Goal: Book appointment/travel/reservation

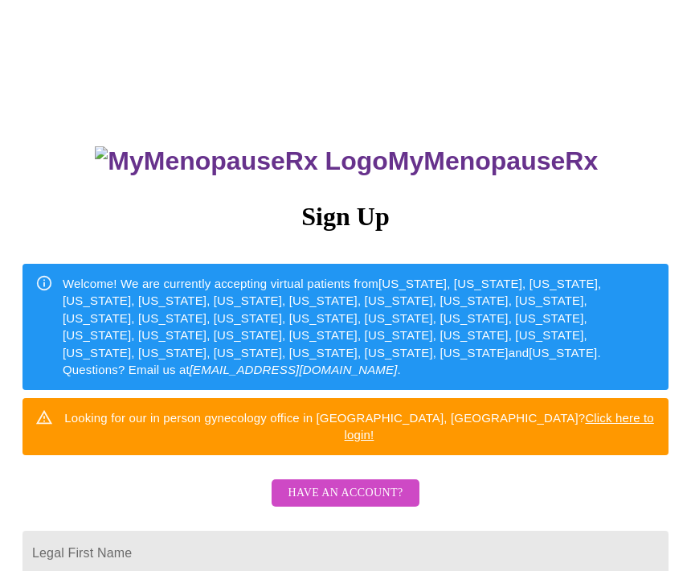
click at [399, 483] on span "Have an account?" at bounding box center [345, 493] width 115 height 20
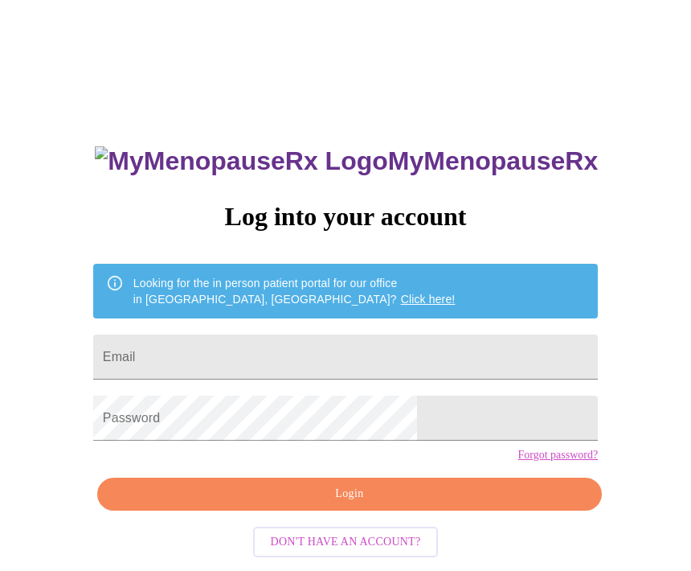
click at [417, 365] on input "Email" at bounding box center [345, 356] width 505 height 45
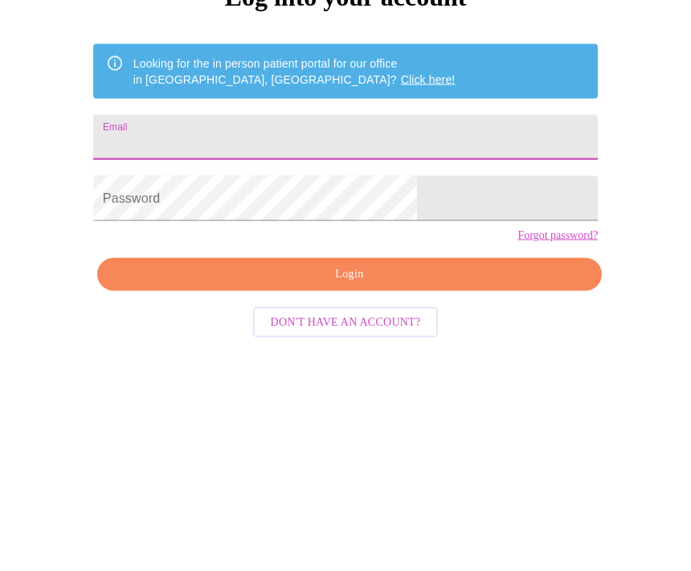
type input "debbi.j.c61@gmail.com"
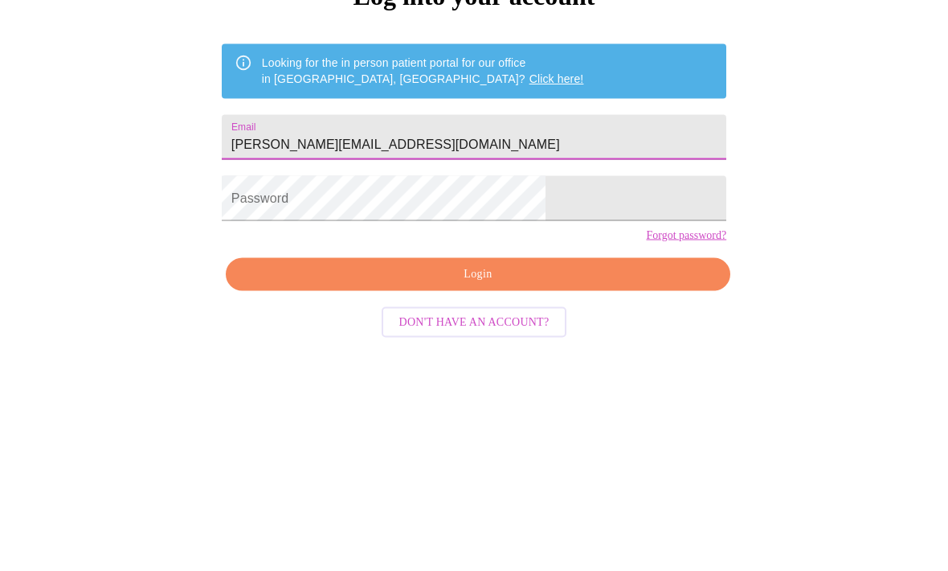
scroll to position [69, 0]
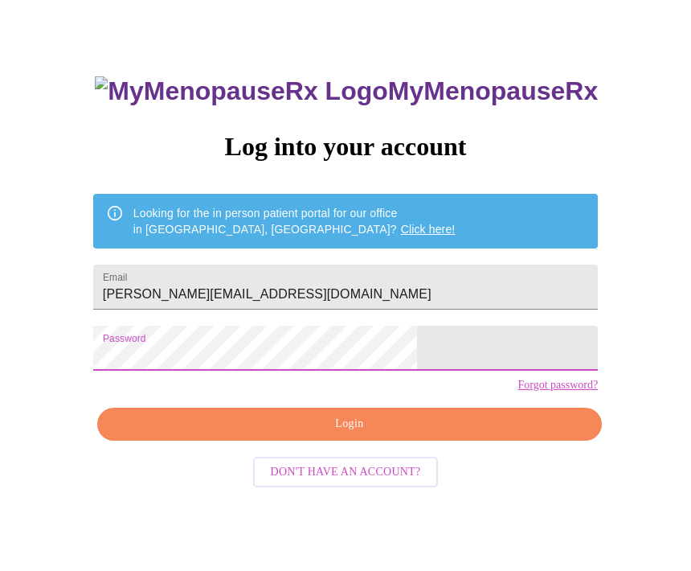
click at [429, 295] on input "debbi.j.c61@gmail.com" at bounding box center [345, 287] width 505 height 45
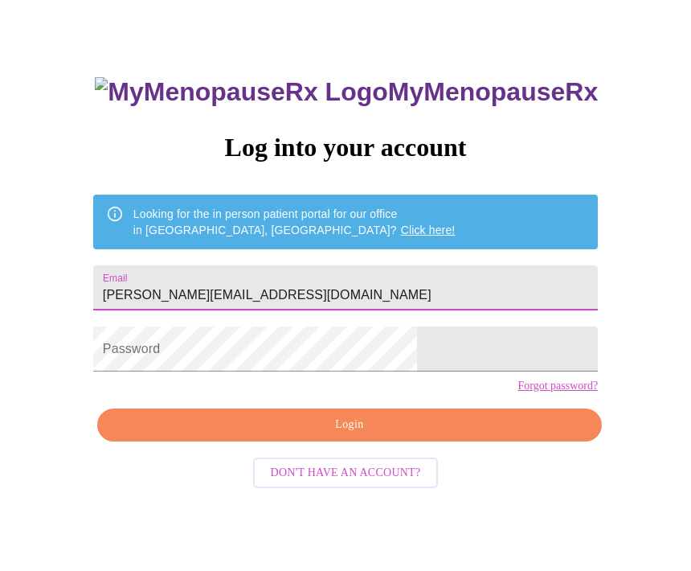
type input "debbi.j.c61@gmail.com"
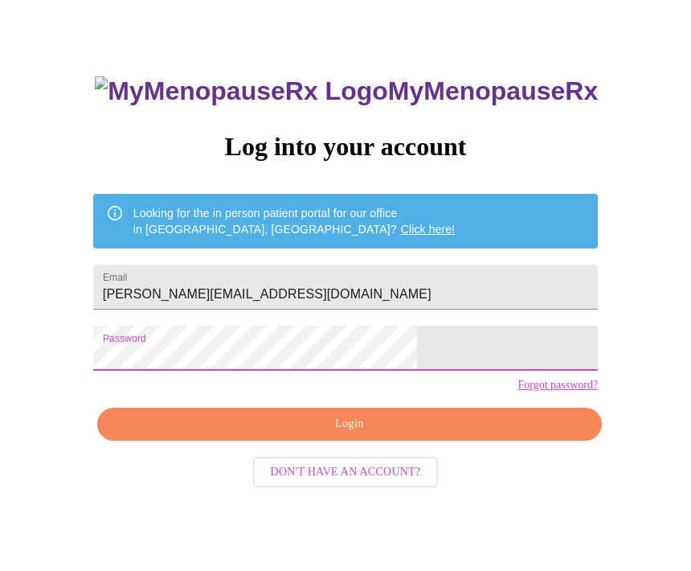
click at [378, 441] on button "Login" at bounding box center [349, 424] width 505 height 33
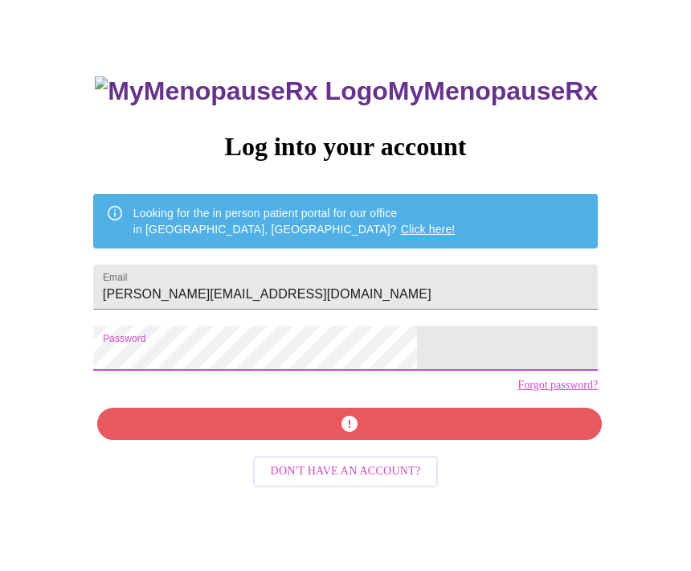
click at [374, 461] on div "MyMenopauseRx Log into your account Looking for the in person patient portal fo…" at bounding box center [345, 336] width 537 height 571
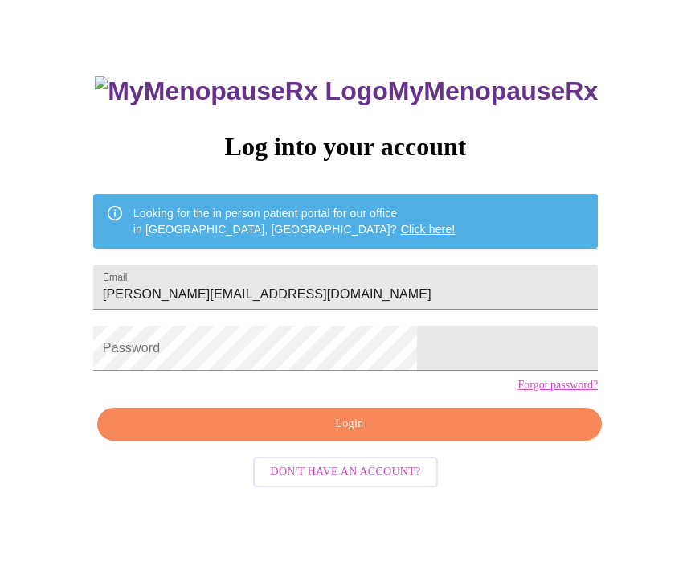
click at [367, 441] on button "Login" at bounding box center [349, 424] width 505 height 33
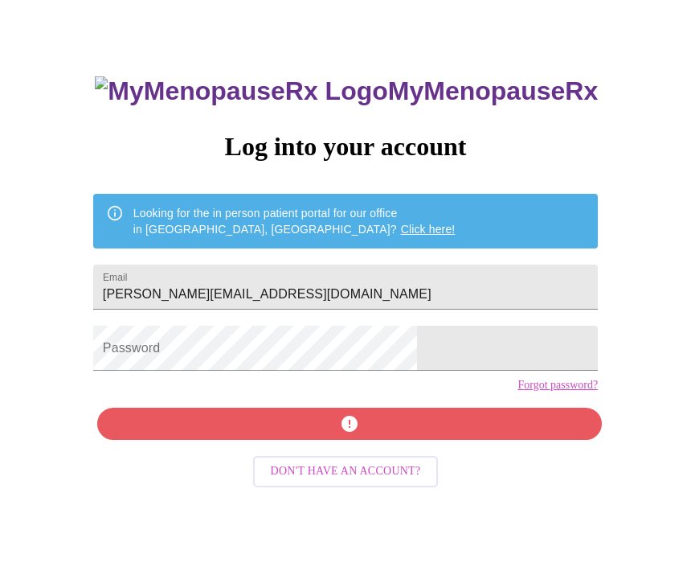
click at [363, 469] on div "MyMenopauseRx Log into your account Looking for the in person patient portal fo…" at bounding box center [345, 336] width 537 height 571
click at [379, 465] on div "MyMenopauseRx Log into your account Looking for the in person patient portal fo…" at bounding box center [345, 336] width 537 height 571
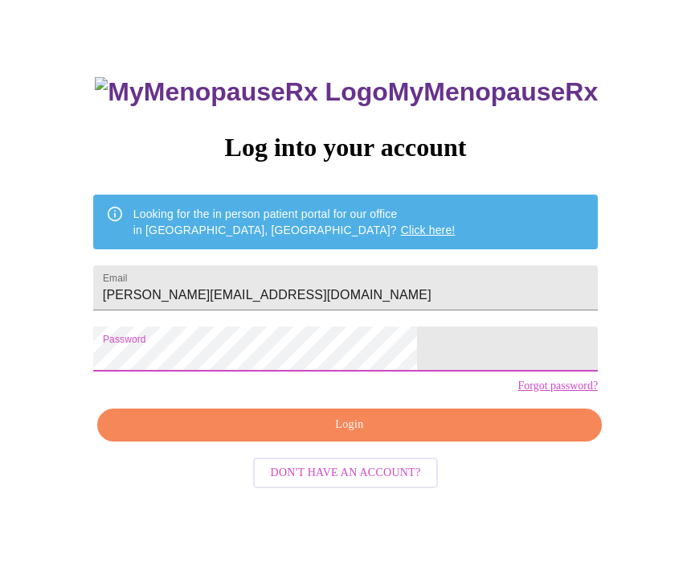
click at [365, 435] on span "Login" at bounding box center [350, 425] width 468 height 20
click at [518, 392] on link "Forgot password?" at bounding box center [558, 385] width 80 height 13
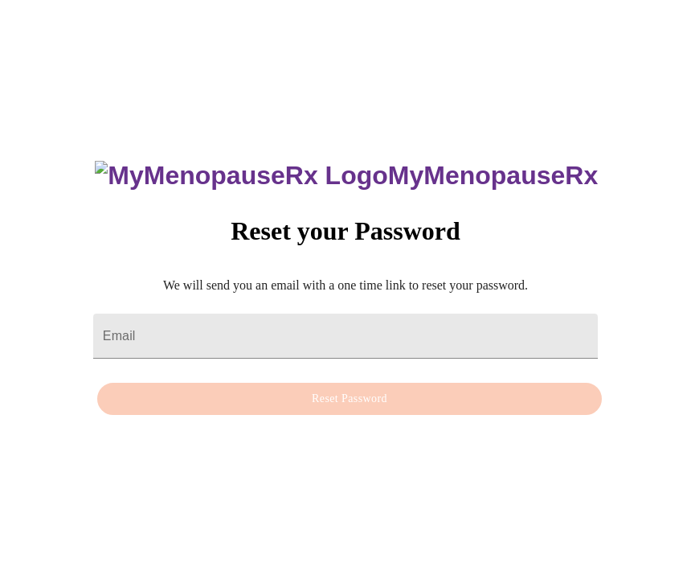
click at [295, 313] on input "Email" at bounding box center [345, 335] width 505 height 45
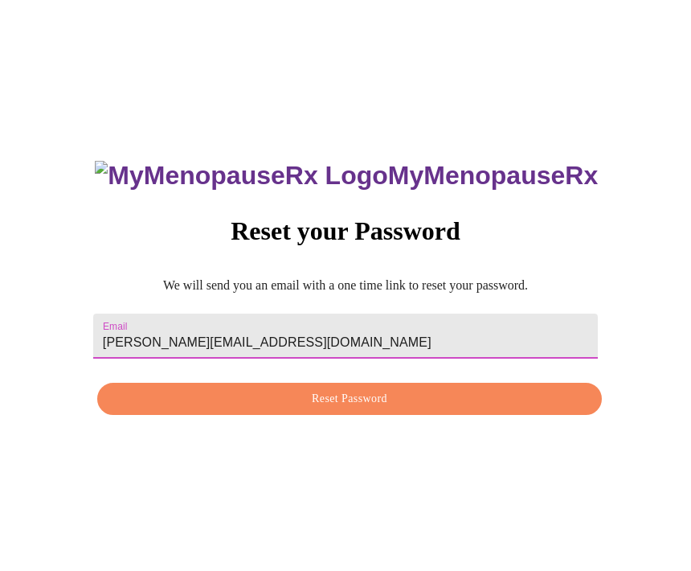
type input "debbi.j.c61@gmail.com"
click at [343, 389] on span "Reset Password" at bounding box center [350, 399] width 468 height 20
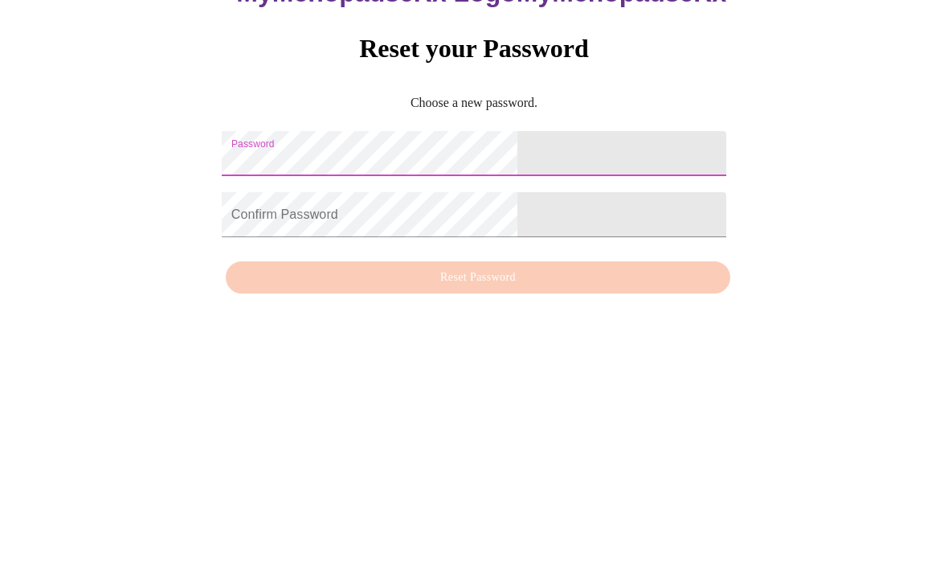
scroll to position [69, 0]
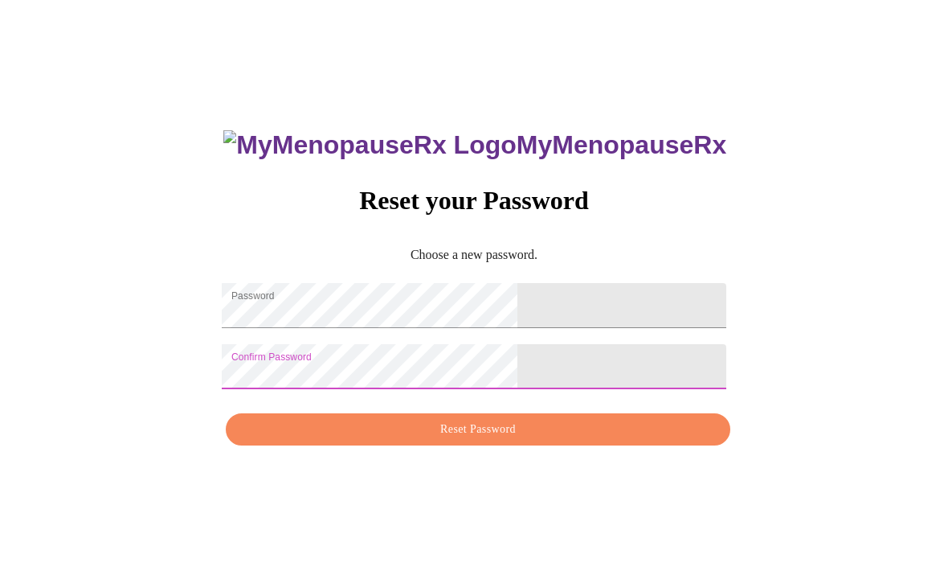
click at [492, 420] on span "Reset Password" at bounding box center [478, 430] width 468 height 20
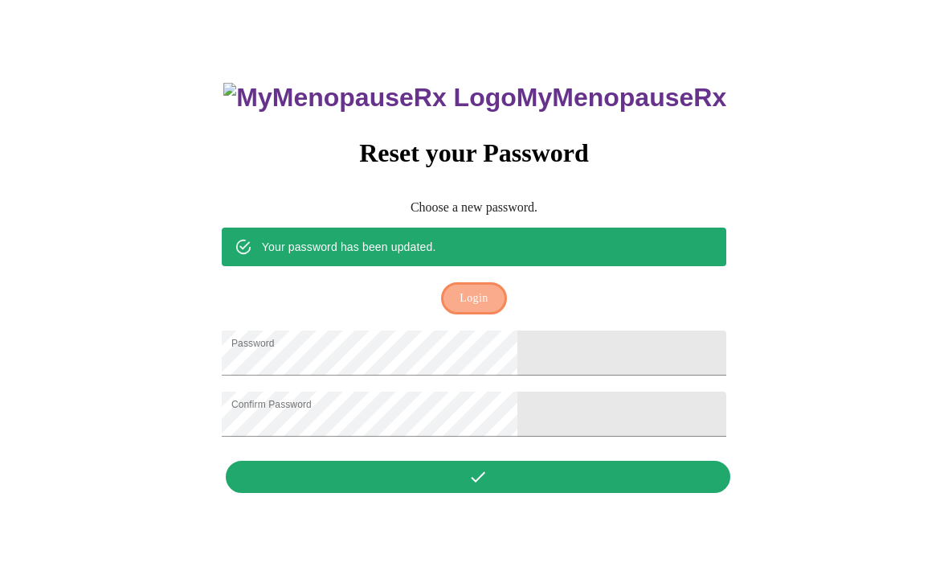
click at [476, 289] on span "Login" at bounding box center [474, 299] width 28 height 20
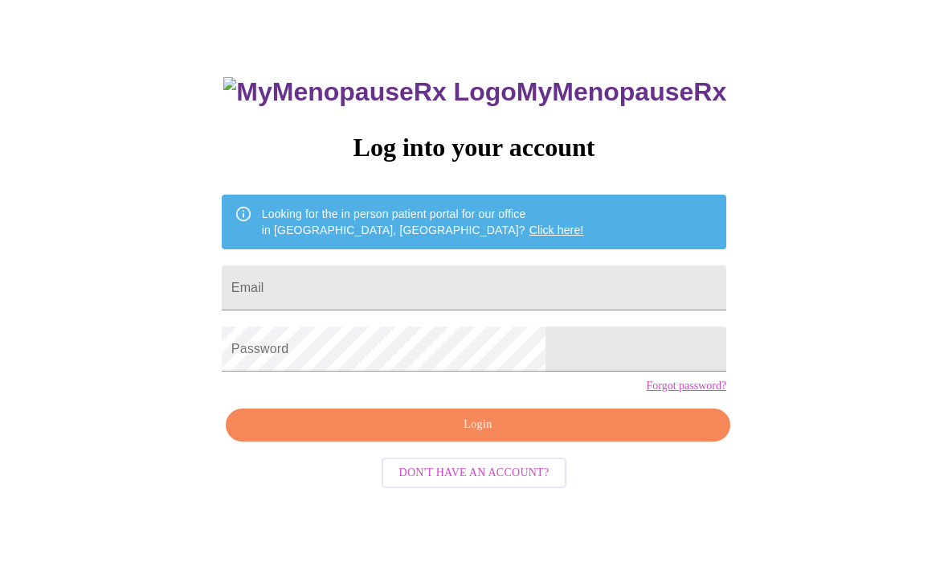
click at [485, 303] on input "Email" at bounding box center [474, 287] width 505 height 45
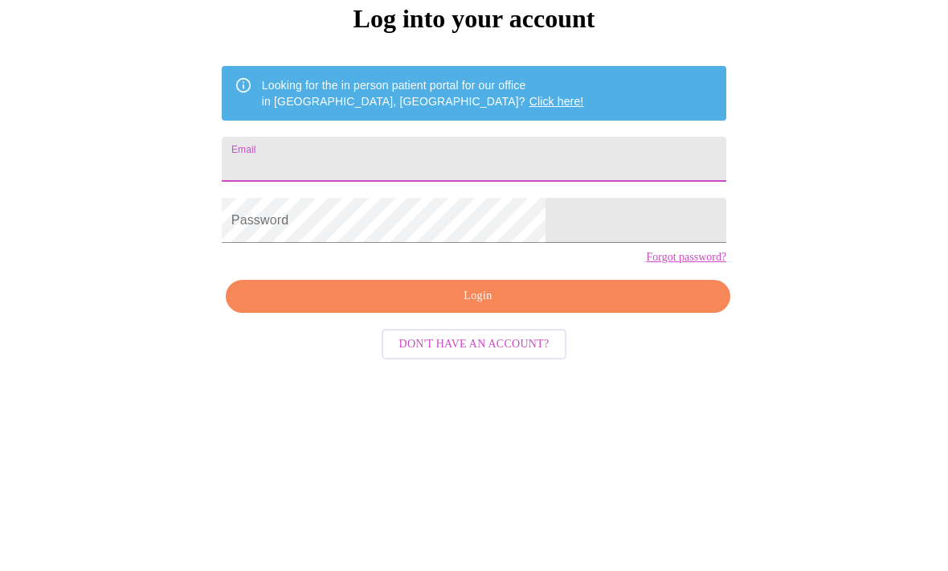
type input "debbi.j.c61@gmail.com"
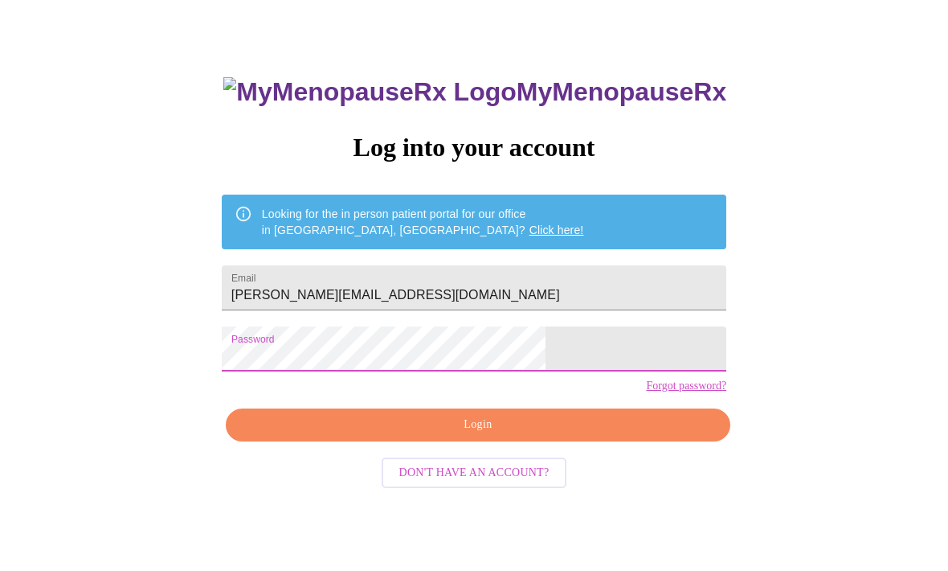
click at [489, 435] on span "Login" at bounding box center [478, 425] width 468 height 20
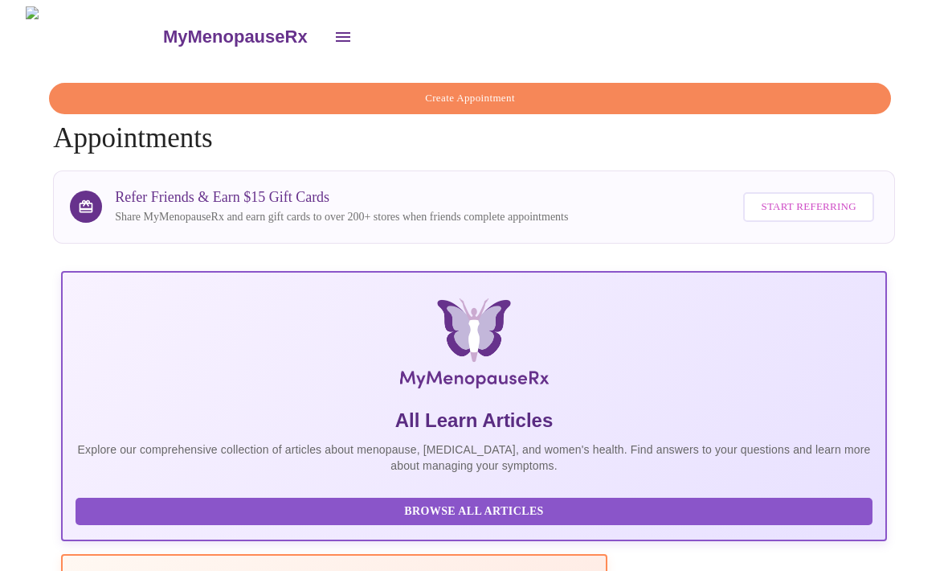
click at [334, 33] on icon "open drawer" at bounding box center [343, 36] width 19 height 19
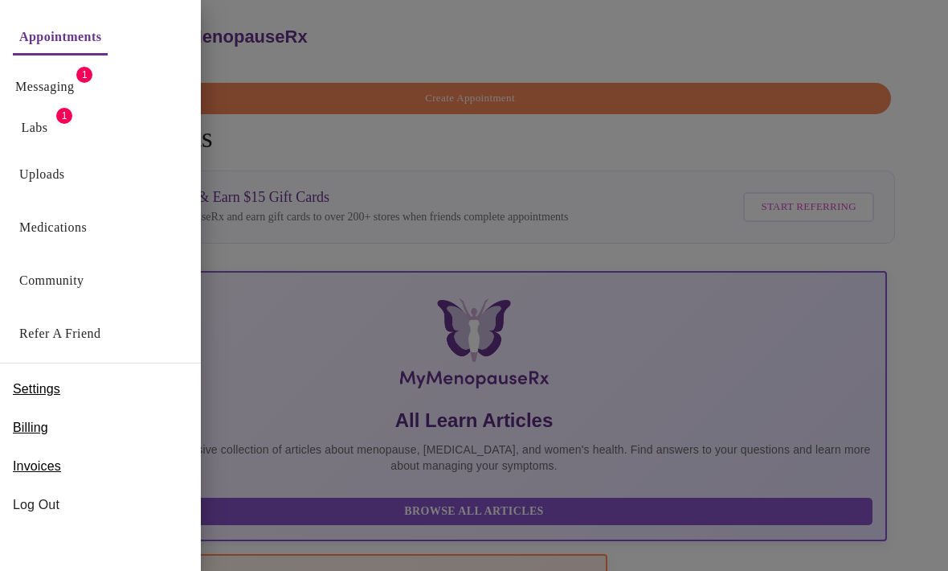
click at [29, 87] on link "Messaging" at bounding box center [44, 87] width 59 height 23
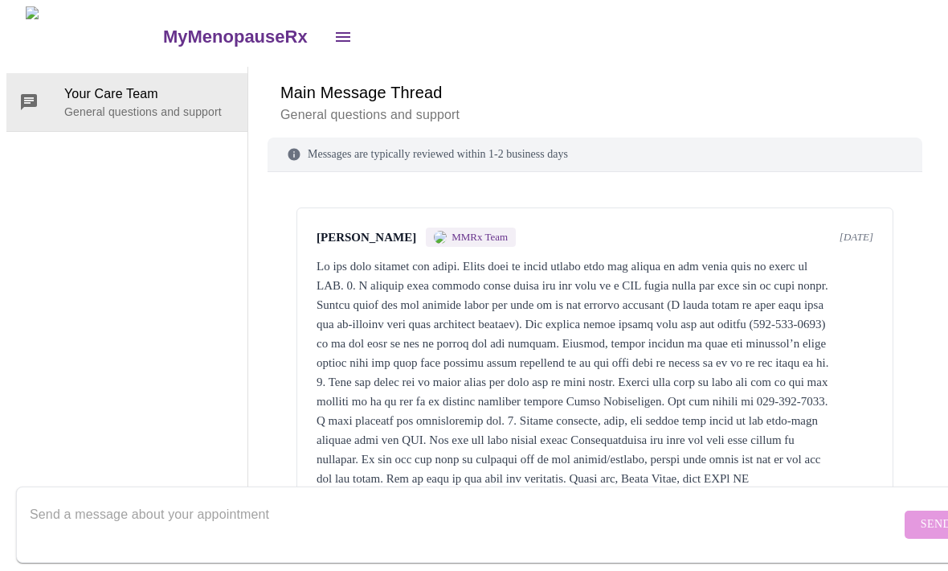
click at [334, 28] on icon "open drawer" at bounding box center [343, 36] width 19 height 19
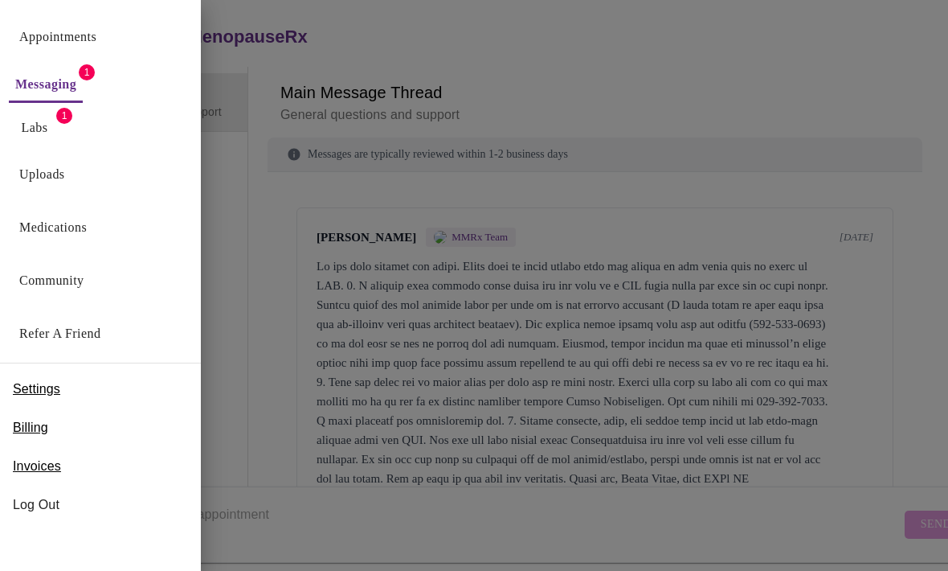
click at [95, 40] on link "Appointments" at bounding box center [57, 37] width 77 height 23
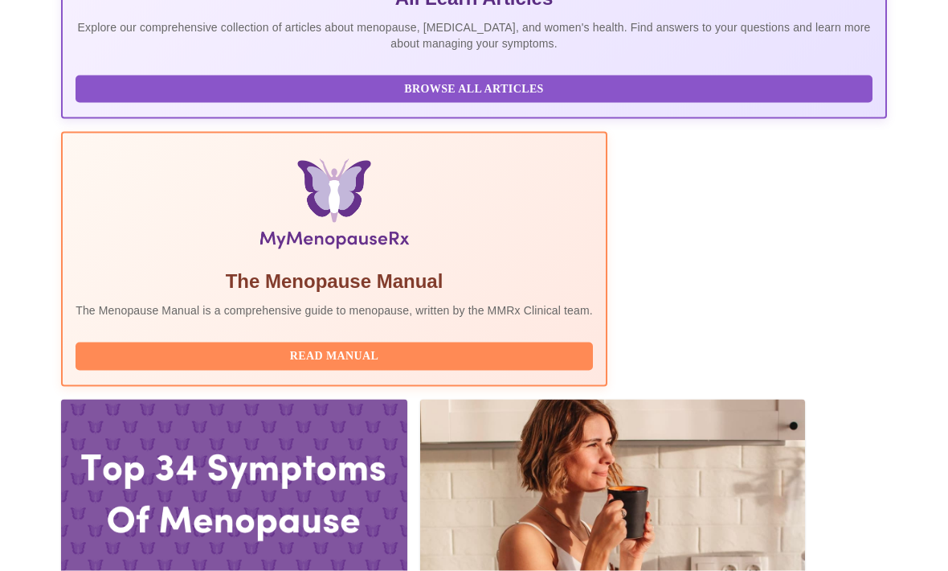
scroll to position [424, 0]
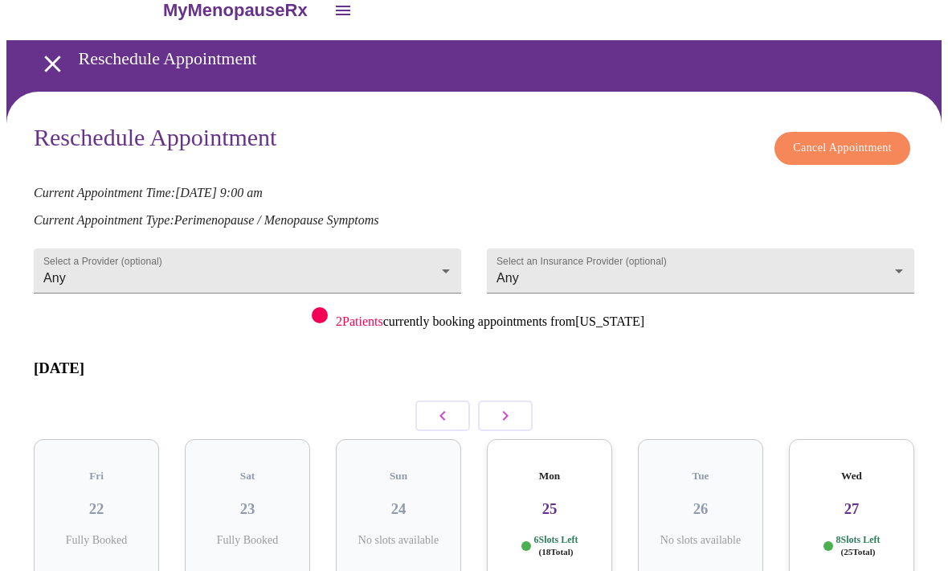
scroll to position [82, 0]
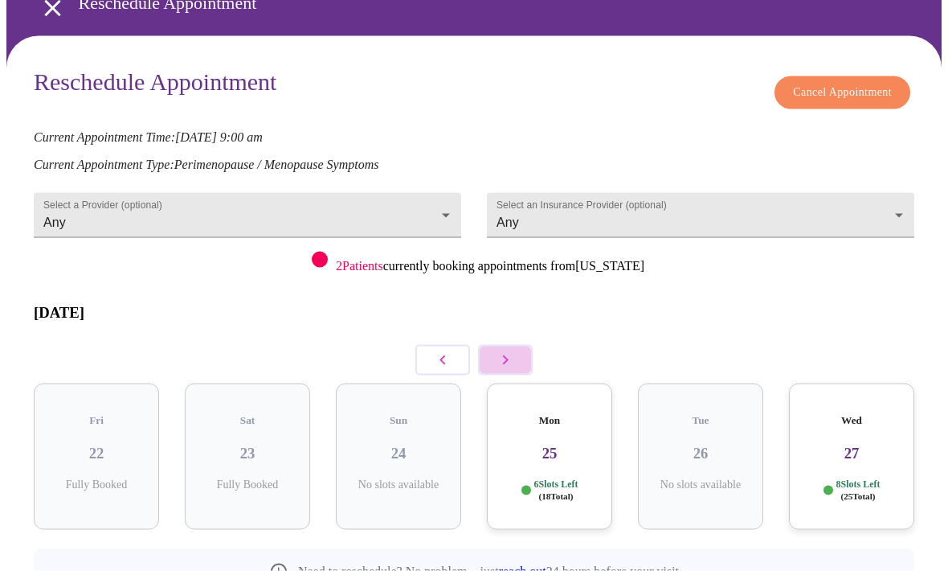
click at [509, 345] on button "button" at bounding box center [505, 360] width 55 height 31
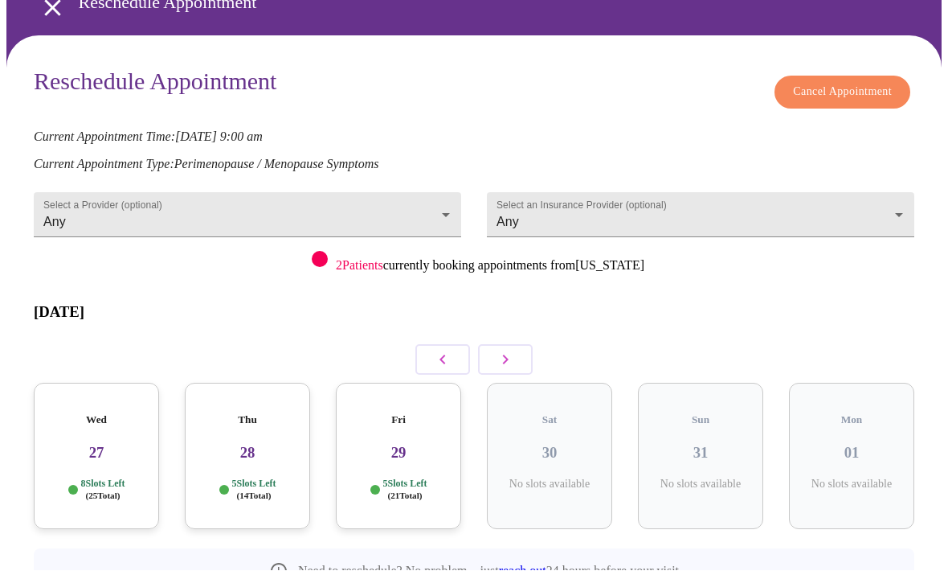
click at [507, 355] on icon "button" at bounding box center [506, 360] width 6 height 10
click at [513, 350] on icon "button" at bounding box center [505, 359] width 19 height 19
click at [506, 352] on button "button" at bounding box center [505, 360] width 55 height 31
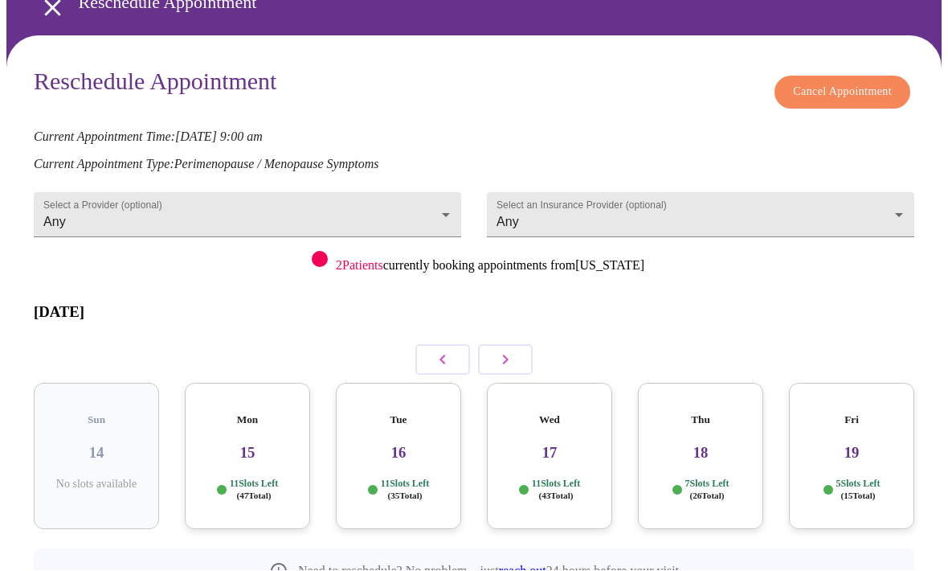
click at [514, 350] on icon "button" at bounding box center [505, 359] width 19 height 19
click at [522, 345] on button "button" at bounding box center [505, 360] width 55 height 31
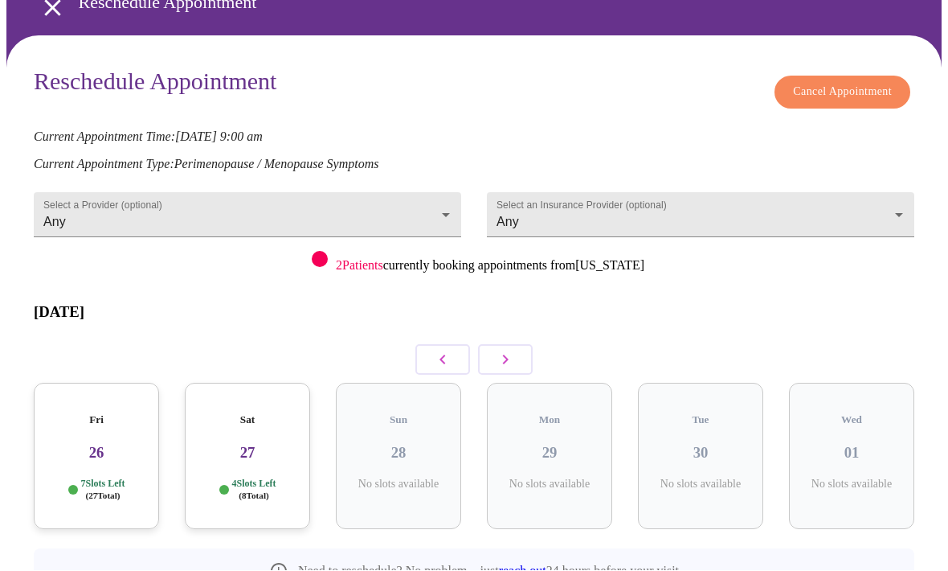
click at [517, 346] on button "button" at bounding box center [505, 360] width 55 height 31
click at [502, 350] on icon "button" at bounding box center [505, 359] width 19 height 19
click at [248, 478] on p "11 Slots Left ( 42 Total)" at bounding box center [254, 489] width 48 height 23
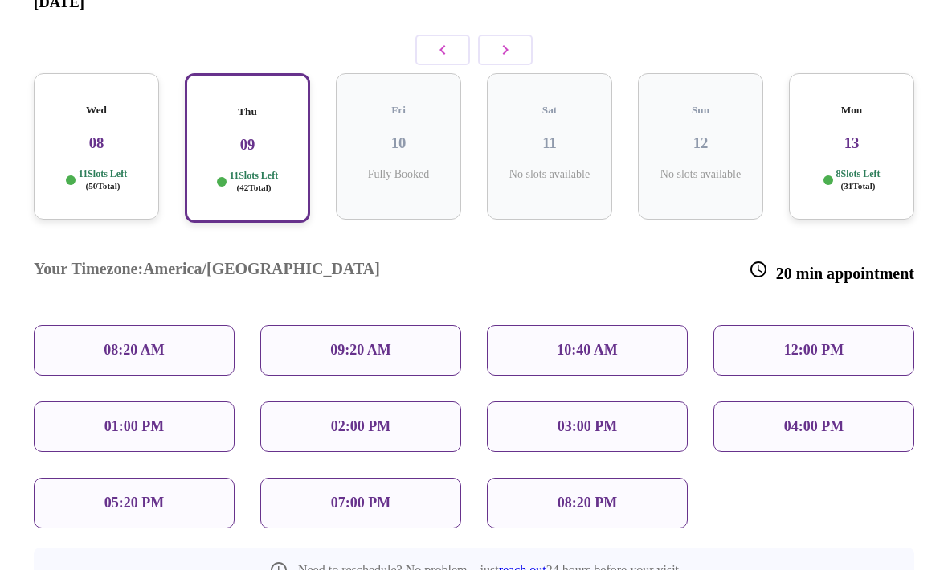
scroll to position [427, 0]
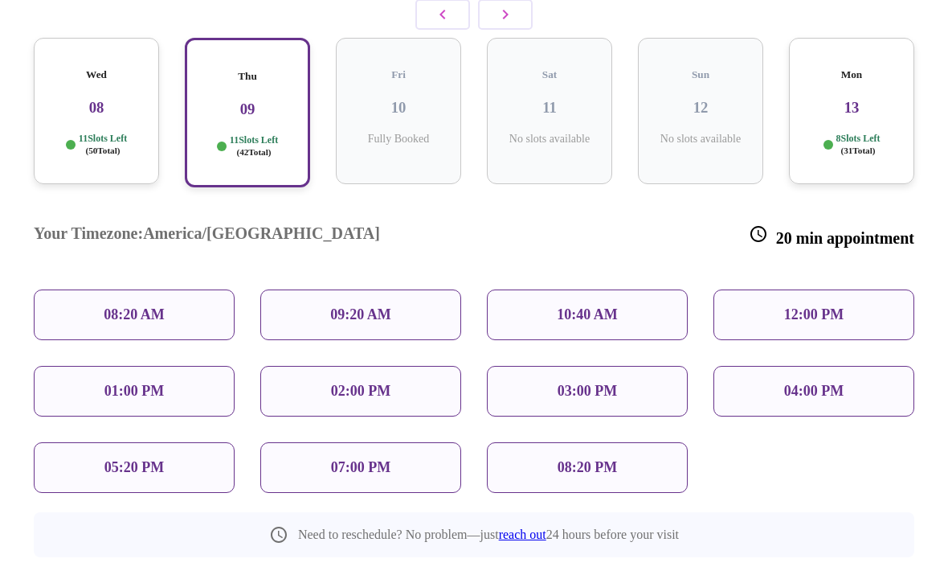
click at [156, 460] on p "05:20 PM" at bounding box center [133, 468] width 59 height 17
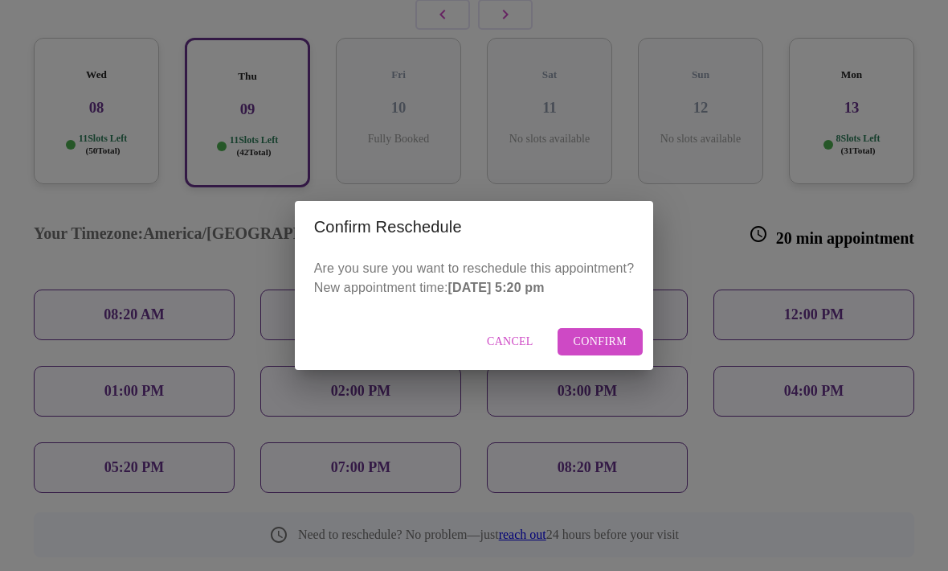
click at [635, 346] on button "Confirm" at bounding box center [601, 342] width 86 height 28
